Goal: Task Accomplishment & Management: Manage account settings

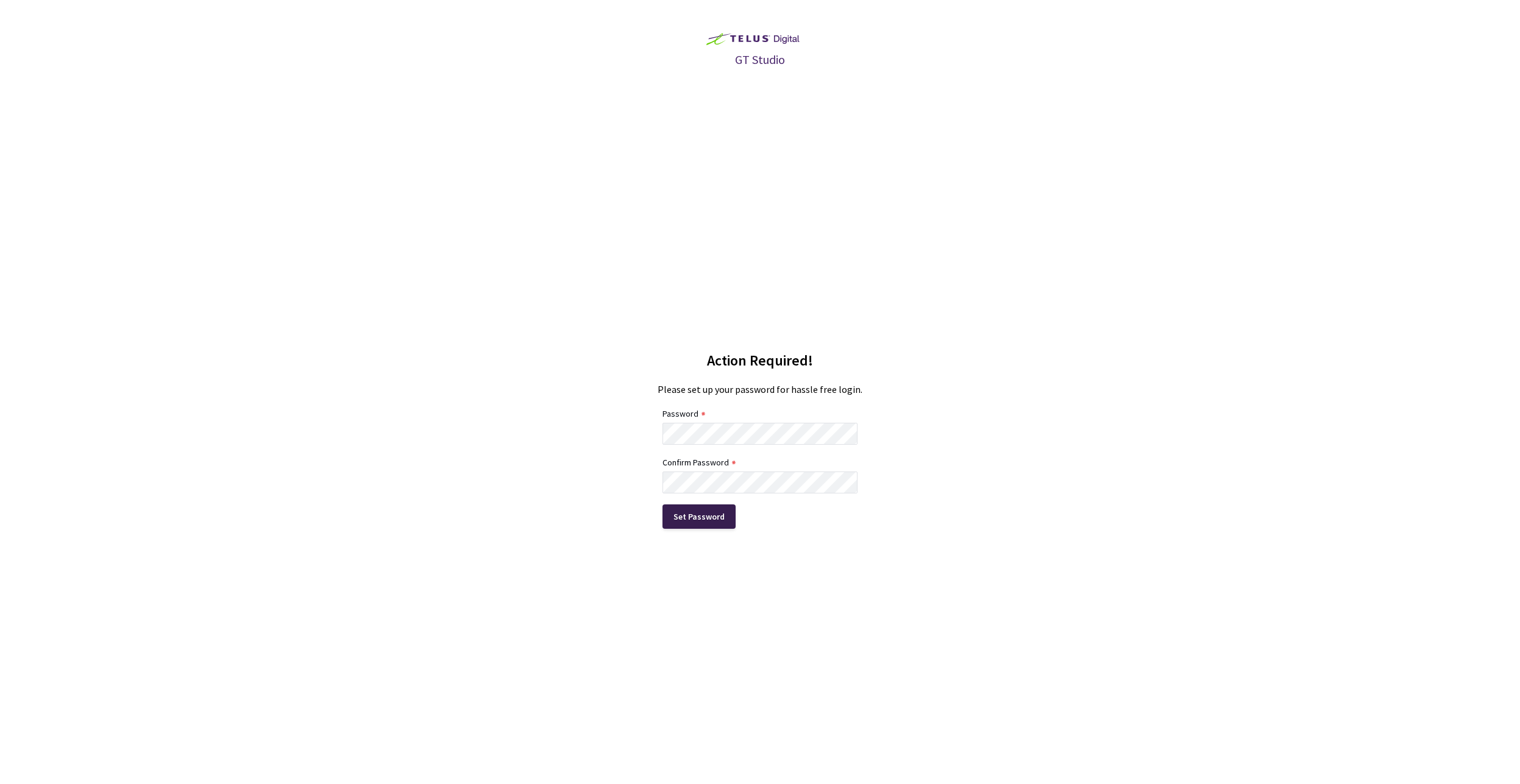
click at [716, 509] on div "Set Password" at bounding box center [699, 516] width 73 height 24
click at [898, 571] on div "GT Studio Action Required! Please set up your password for hassle free login. P…" at bounding box center [760, 392] width 1520 height 784
click at [687, 522] on div "Set Password" at bounding box center [699, 516] width 73 height 24
click at [1003, 310] on div "GT Studio Action Required! Please set up your password for hassle free login. P…" at bounding box center [760, 392] width 1520 height 784
click at [693, 520] on div "Set Password" at bounding box center [699, 516] width 51 height 10
